Goal: Download file/media

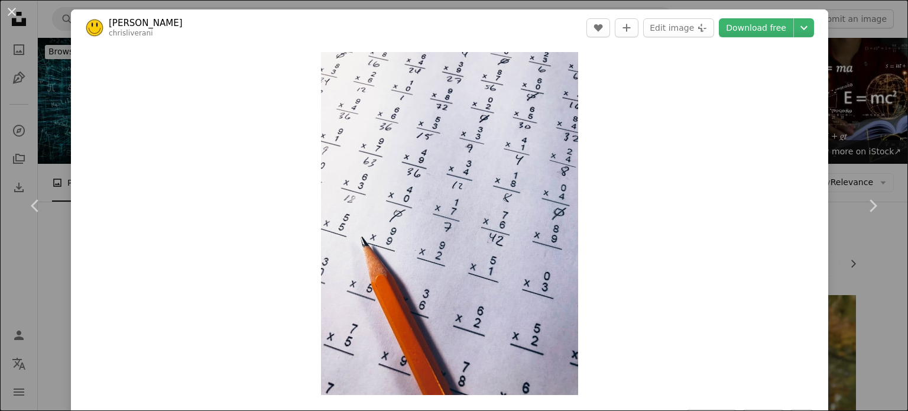
scroll to position [226, 0]
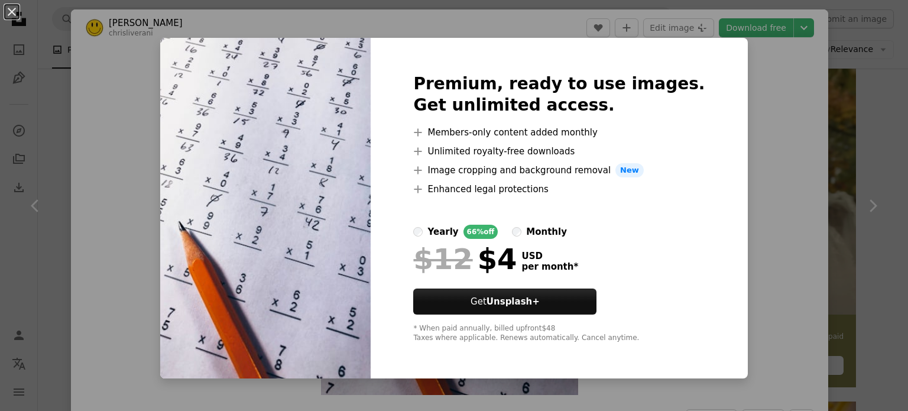
click at [731, 101] on div "An X shape Premium, ready to use images. Get unlimited access. A plus sign Memb…" at bounding box center [454, 205] width 908 height 411
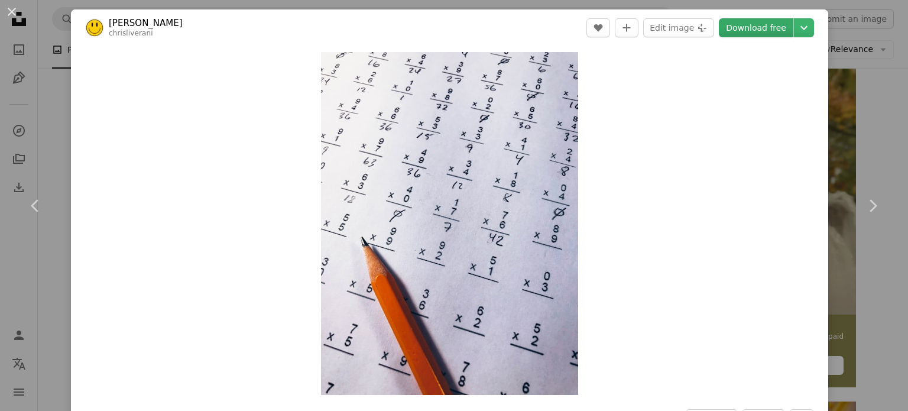
click at [748, 33] on link "Download free" at bounding box center [756, 27] width 74 height 19
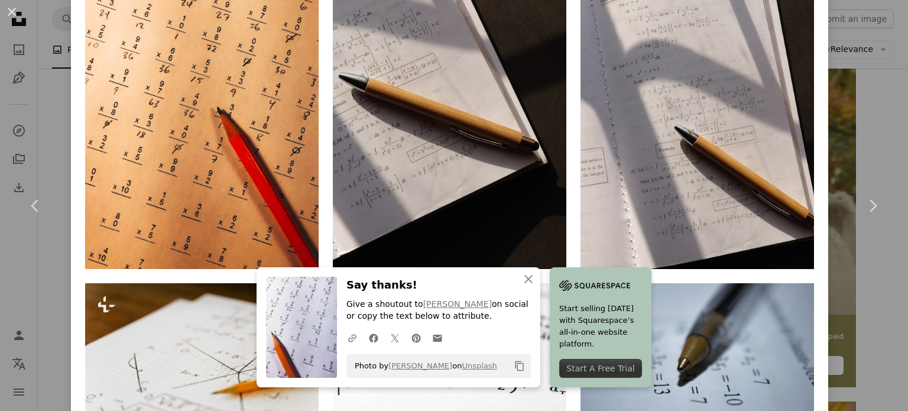
scroll to position [902, 0]
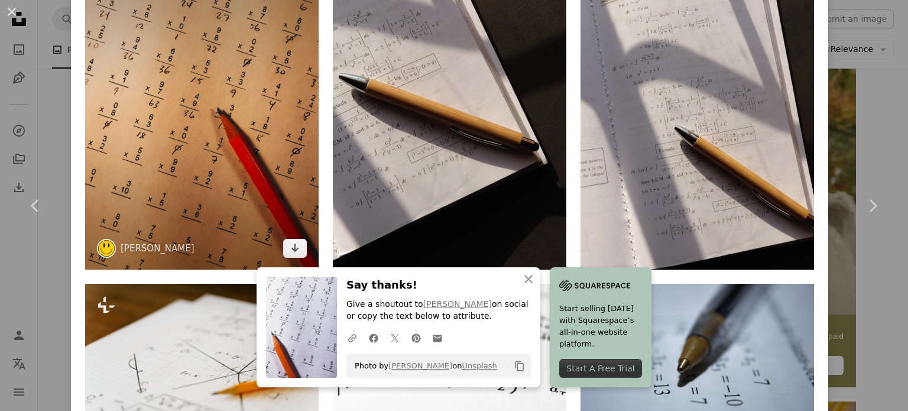
click at [195, 193] on img at bounding box center [201, 114] width 233 height 312
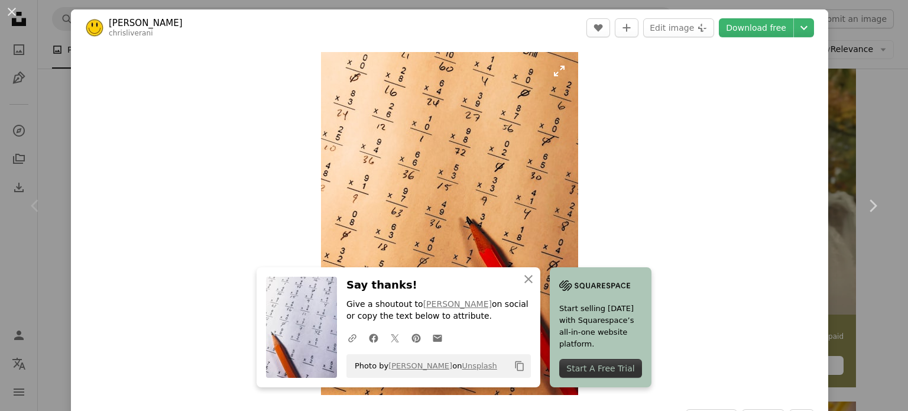
scroll to position [7, 0]
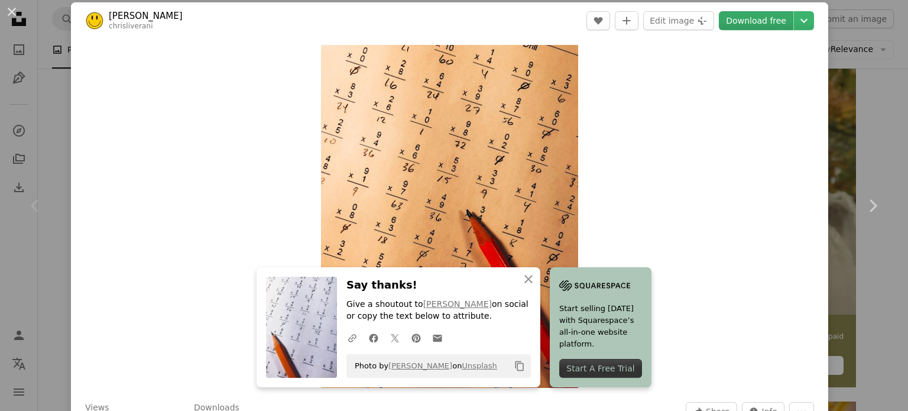
click at [735, 27] on link "Download free" at bounding box center [756, 20] width 74 height 19
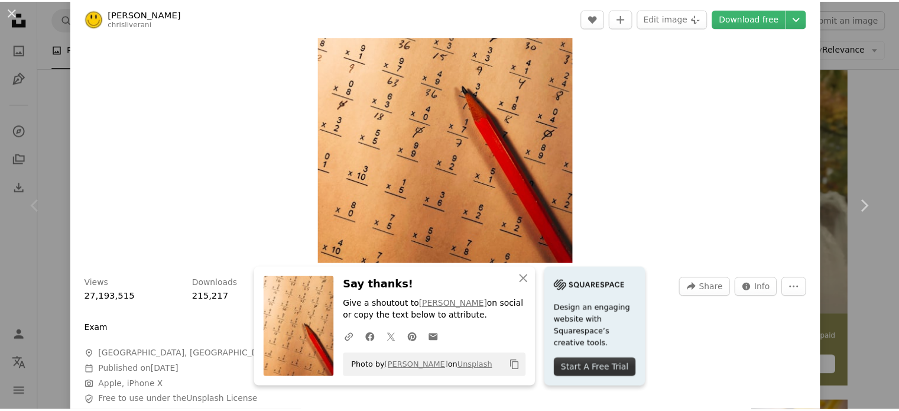
scroll to position [0, 0]
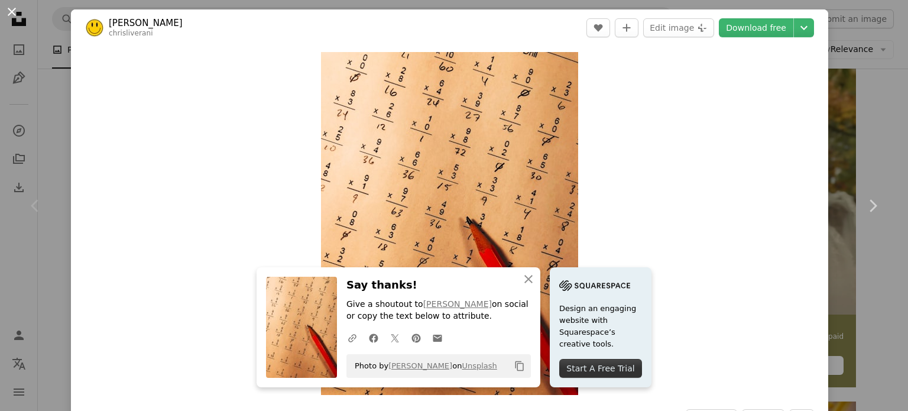
click at [15, 9] on button "An X shape" at bounding box center [12, 12] width 14 height 14
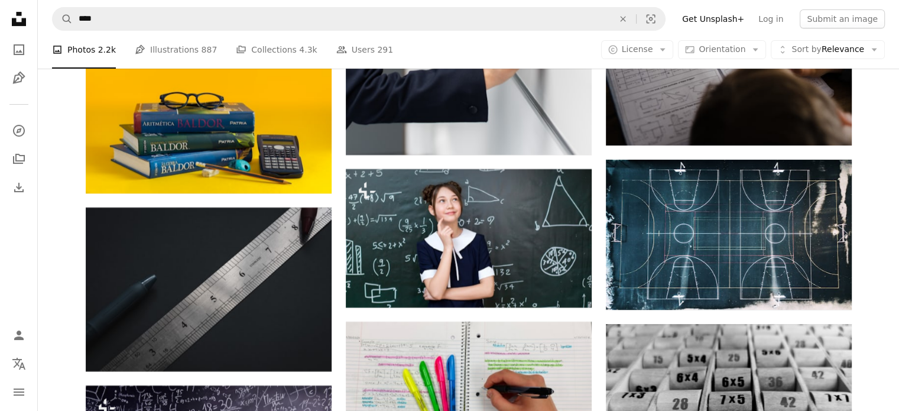
scroll to position [5231, 0]
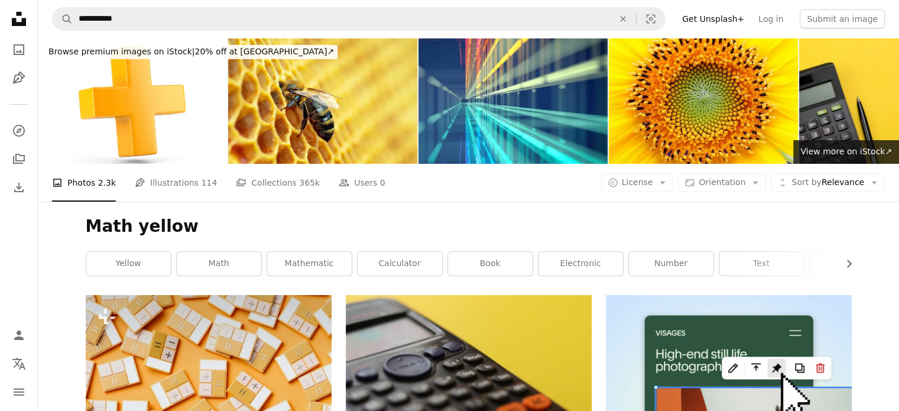
scroll to position [379, 0]
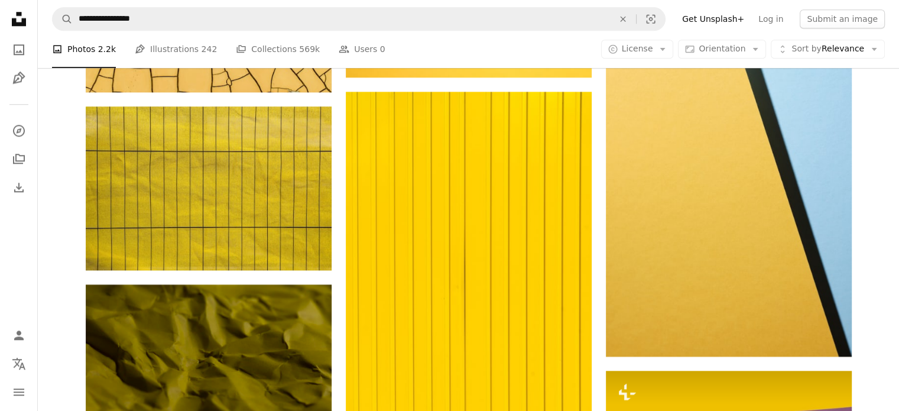
scroll to position [1613, 0]
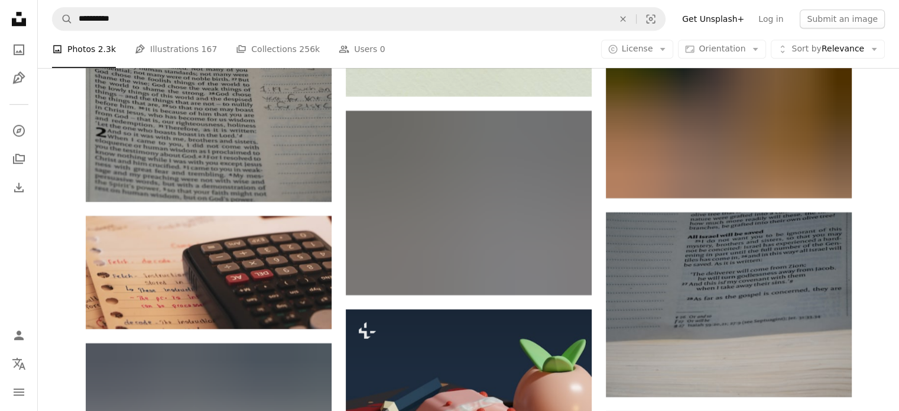
scroll to position [9884, 0]
